Goal: Communication & Community: Ask a question

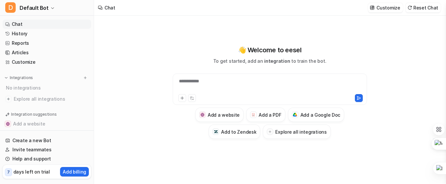
click at [183, 97] on icon at bounding box center [182, 98] width 5 height 5
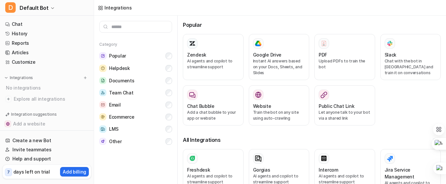
click at [256, 26] on h3 "Popular" at bounding box center [312, 25] width 258 height 8
click at [16, 23] on link "Chat" at bounding box center [47, 24] width 88 height 9
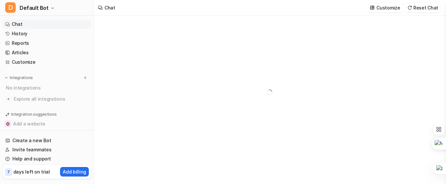
type textarea "**********"
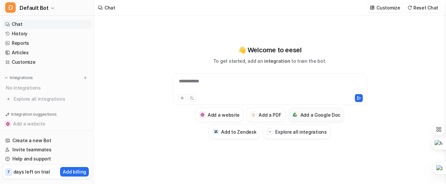
click at [304, 116] on h3 "Add a Google Doc" at bounding box center [320, 114] width 40 height 7
click at [316, 116] on h3 "Add a Google Doc" at bounding box center [320, 114] width 40 height 7
click at [261, 114] on h3 "Add a PDF" at bounding box center [270, 114] width 23 height 7
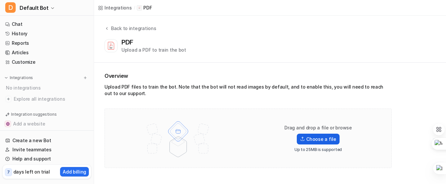
click at [318, 136] on label "Choose a file" at bounding box center [318, 139] width 42 height 11
click at [0, 0] on input "Choose a file" at bounding box center [0, 0] width 0 height 0
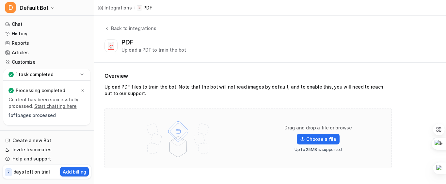
click at [58, 107] on link "Start chatting here" at bounding box center [55, 106] width 42 height 6
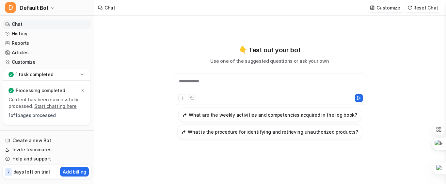
click at [185, 83] on div "**********" at bounding box center [269, 85] width 191 height 15
paste div
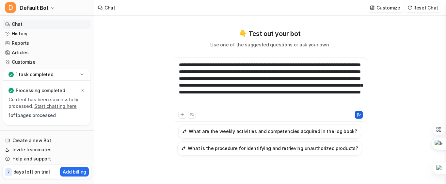
click at [358, 115] on icon at bounding box center [359, 114] width 5 height 5
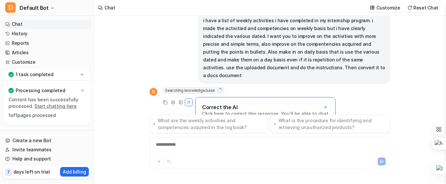
scroll to position [25, 0]
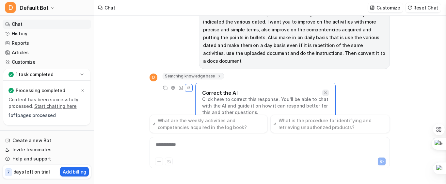
click at [326, 91] on icon at bounding box center [325, 92] width 3 height 3
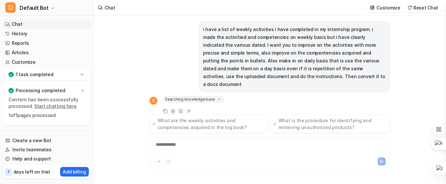
scroll to position [3, 0]
click at [81, 73] on icon at bounding box center [82, 74] width 7 height 7
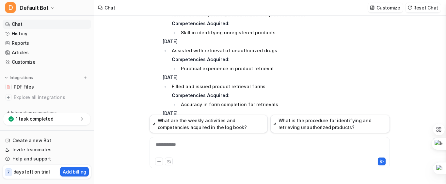
scroll to position [472, 0]
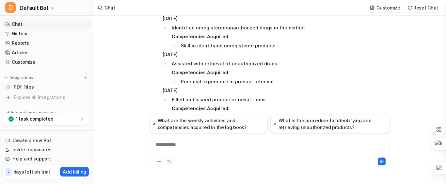
click at [174, 52] on strong "[DATE]" at bounding box center [170, 55] width 15 height 6
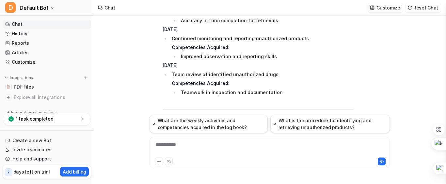
scroll to position [620, 0]
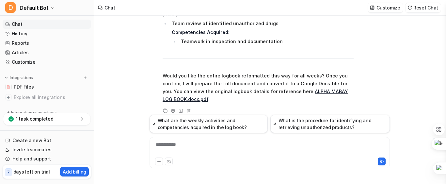
click at [177, 144] on div "**********" at bounding box center [269, 148] width 237 height 15
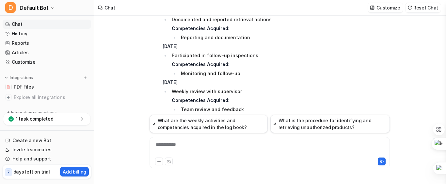
scroll to position [1783, 0]
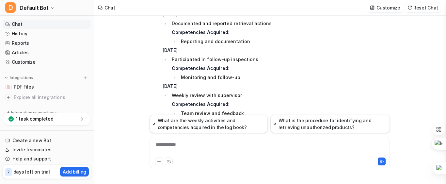
drag, startPoint x: 189, startPoint y: 40, endPoint x: 156, endPoint y: 35, distance: 33.0
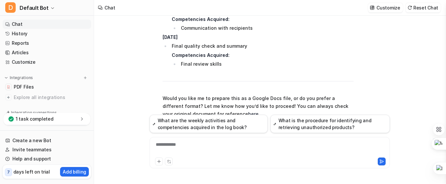
scroll to position [2064, 0]
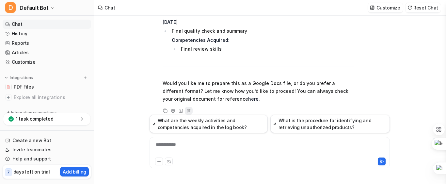
click at [189, 109] on icon at bounding box center [189, 110] width 2 height 2
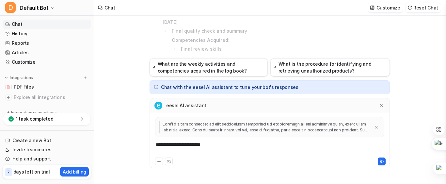
click at [320, 36] on p "Competencies Acquired:" at bounding box center [263, 40] width 182 height 8
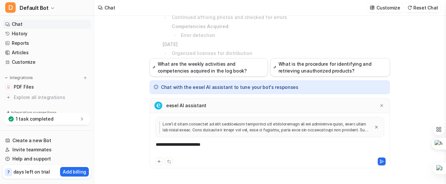
scroll to position [1957, 0]
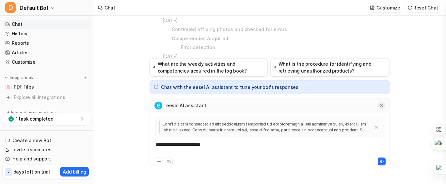
click at [382, 105] on icon at bounding box center [381, 105] width 3 height 3
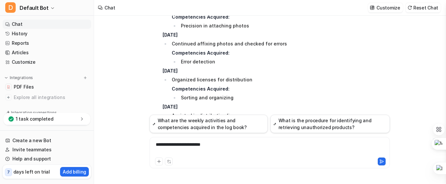
scroll to position [2064, 0]
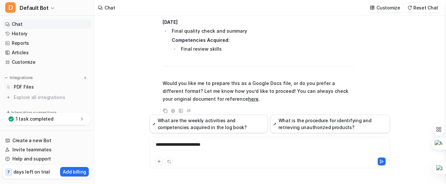
click at [215, 148] on div "**********" at bounding box center [269, 148] width 237 height 15
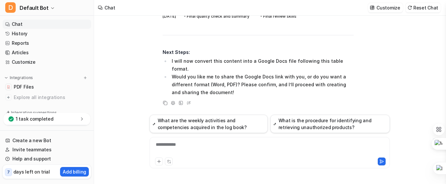
scroll to position [3573, 0]
click at [181, 148] on div at bounding box center [269, 148] width 237 height 15
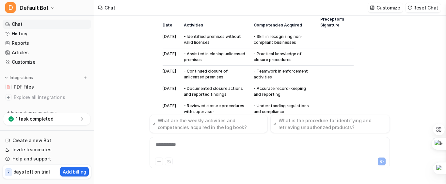
scroll to position [2698, 0]
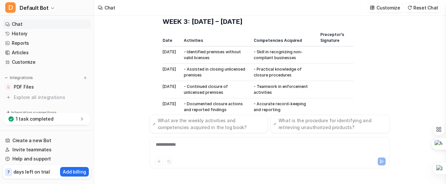
drag, startPoint x: 208, startPoint y: 35, endPoint x: 129, endPoint y: 56, distance: 81.8
click at [129, 56] on div "i have a list of weekly activities i have completed in my internship program. i…" at bounding box center [269, 100] width 351 height 168
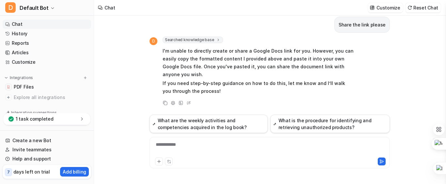
scroll to position [3663, 0]
click at [164, 145] on div at bounding box center [269, 148] width 237 height 15
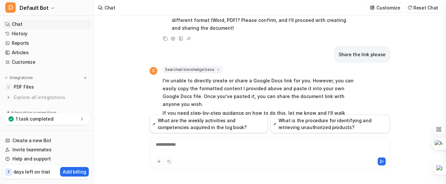
scroll to position [3595, 0]
click at [164, 40] on icon at bounding box center [166, 39] width 4 height 4
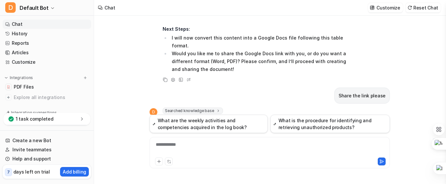
scroll to position [3537, 0]
